Goal: Check status: Check status

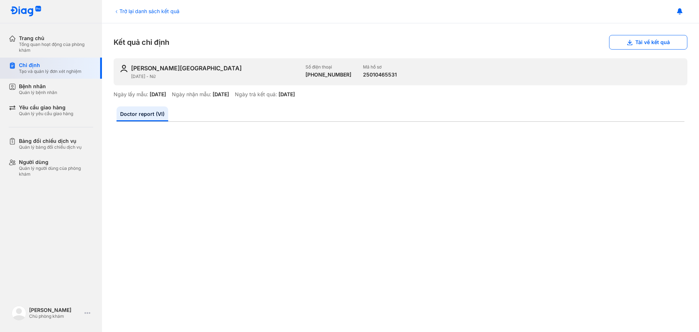
click at [30, 64] on div "Chỉ định" at bounding box center [50, 65] width 63 height 7
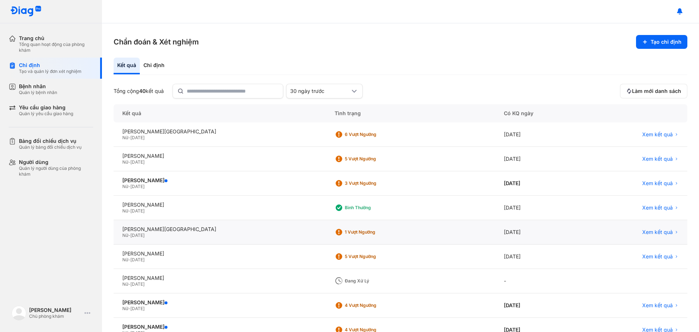
click at [345, 231] on div "1 Vượt ngưỡng" at bounding box center [374, 232] width 58 height 6
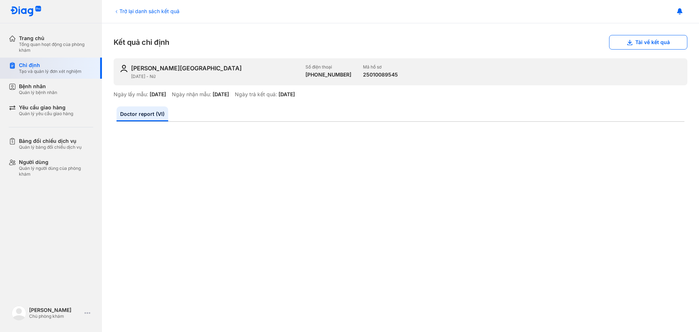
click at [38, 66] on div "Chỉ định" at bounding box center [50, 65] width 63 height 7
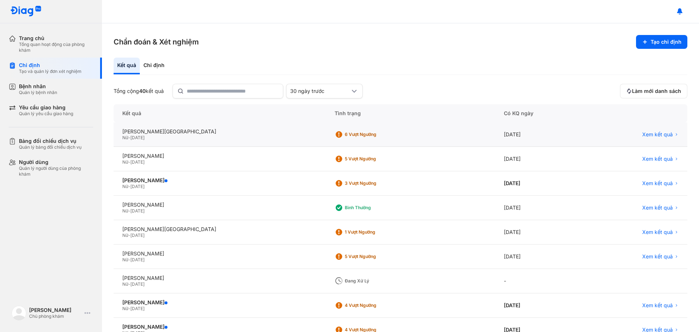
click at [345, 133] on div "6 Vượt ngưỡng" at bounding box center [374, 135] width 58 height 6
